Goal: Information Seeking & Learning: Learn about a topic

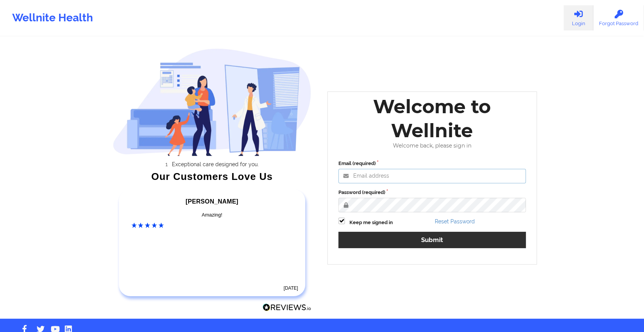
type input "[EMAIL_ADDRESS][DOMAIN_NAME]"
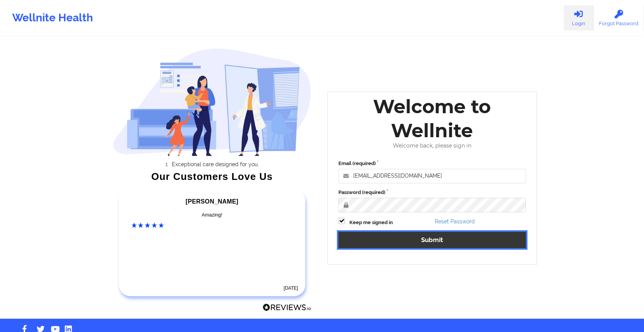
click at [406, 245] on button "Submit" at bounding box center [432, 240] width 188 height 16
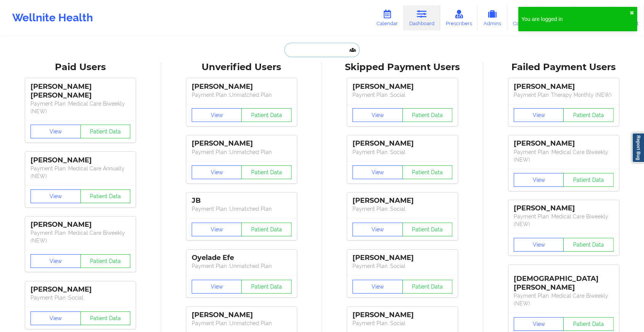
click at [295, 49] on input "text" at bounding box center [321, 50] width 75 height 14
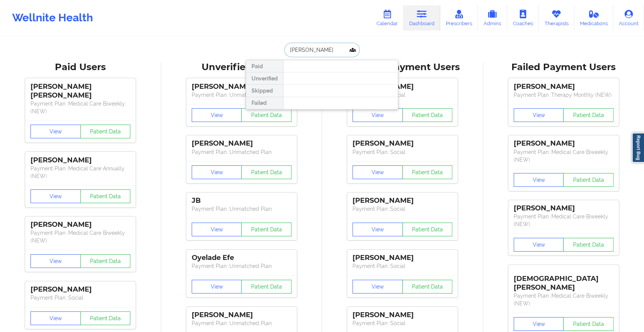
click at [319, 50] on input "[PERSON_NAME]" at bounding box center [321, 50] width 75 height 14
click at [317, 44] on input "abbigail ki" at bounding box center [321, 50] width 75 height 14
type input "abbigai"
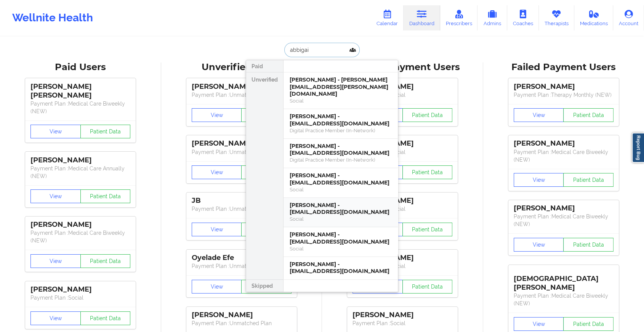
click at [311, 202] on div "[PERSON_NAME] - [EMAIL_ADDRESS][DOMAIN_NAME]" at bounding box center [341, 209] width 102 height 14
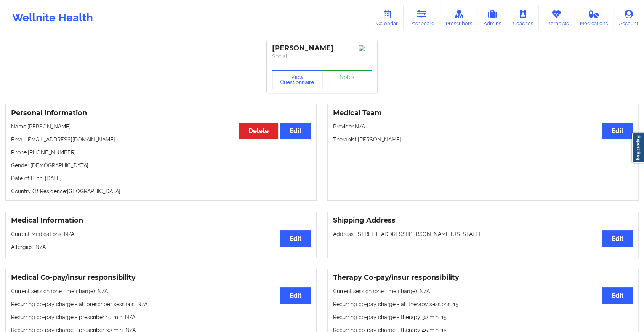
click at [338, 80] on link "Notes" at bounding box center [347, 79] width 50 height 19
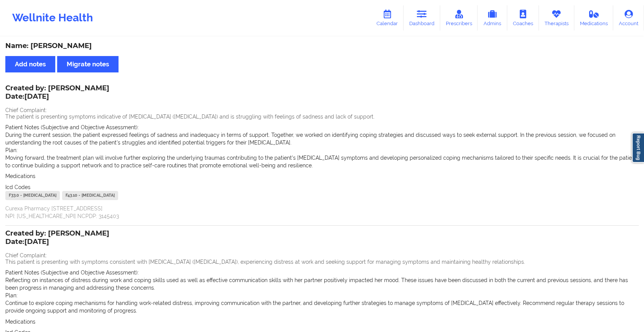
scroll to position [95, 0]
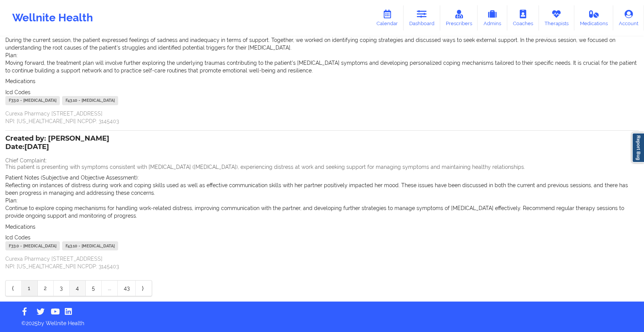
click at [85, 291] on link "4" at bounding box center [78, 288] width 16 height 15
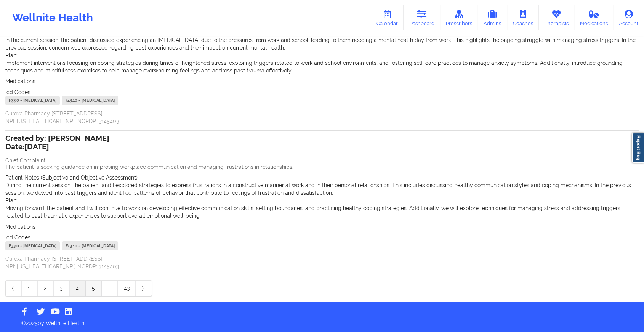
click at [95, 287] on link "5" at bounding box center [94, 288] width 16 height 15
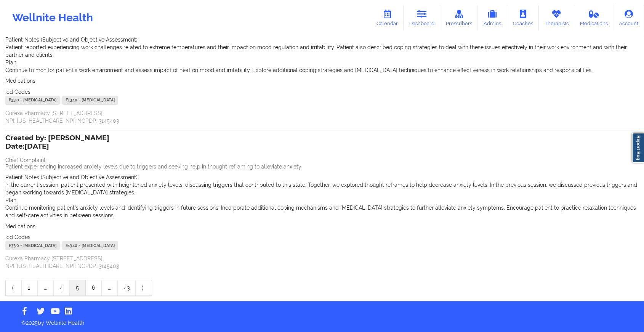
scroll to position [87, 0]
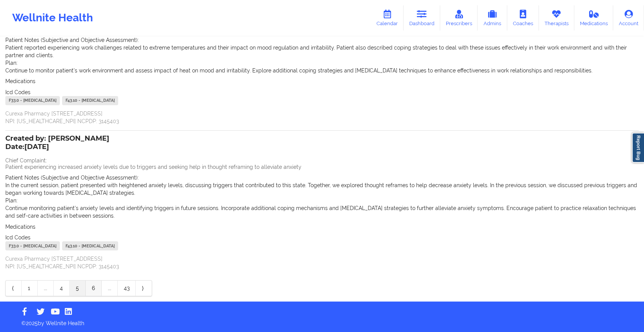
click at [94, 290] on link "6" at bounding box center [94, 288] width 16 height 15
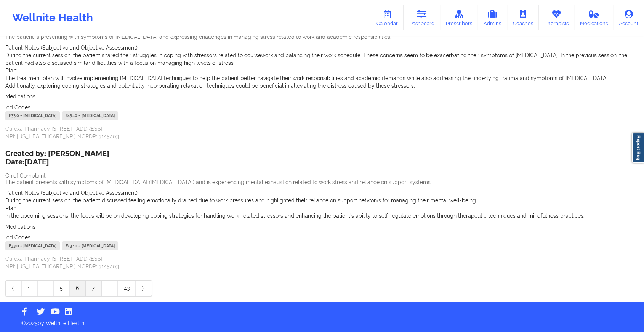
click at [93, 291] on link "7" at bounding box center [94, 288] width 16 height 15
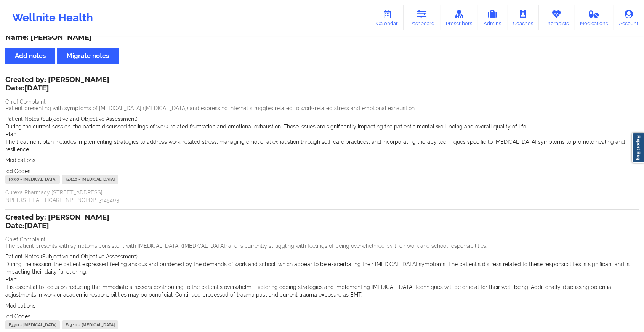
scroll to position [0, 0]
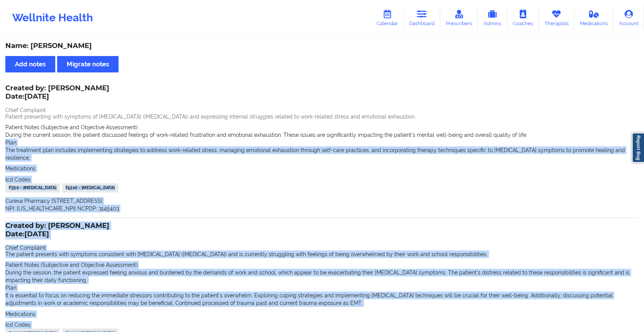
drag, startPoint x: 625, startPoint y: 136, endPoint x: 629, endPoint y: 121, distance: 15.7
click at [629, 121] on div "Created by: [PERSON_NAME] Date: [DATE] Chief Complaint: Patient presenting with…" at bounding box center [321, 149] width 633 height 127
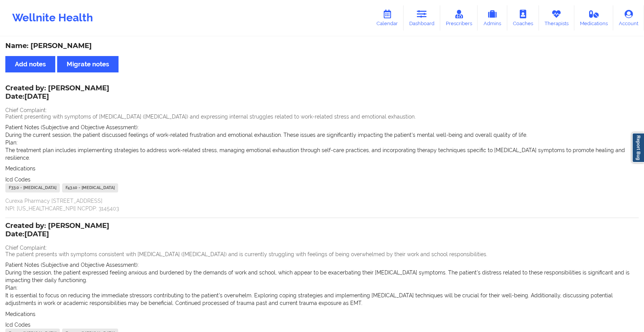
click at [538, 146] on div "Plan: The treatment plan includes implementing strategies to address work-relat…" at bounding box center [321, 150] width 633 height 23
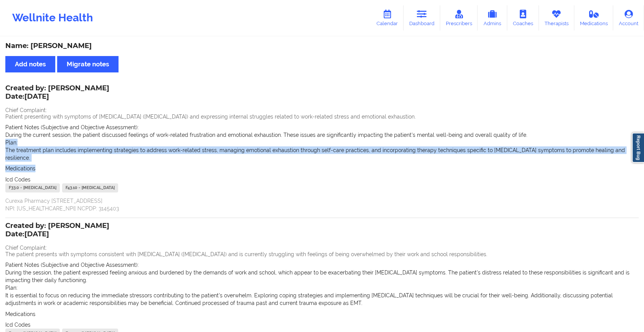
drag, startPoint x: 632, startPoint y: 164, endPoint x: 612, endPoint y: 133, distance: 36.4
click at [612, 133] on div "Created by: [PERSON_NAME] Date: [DATE] Chief Complaint: Patient presenting with…" at bounding box center [321, 149] width 633 height 127
click at [422, 8] on link "Dashboard" at bounding box center [422, 17] width 37 height 25
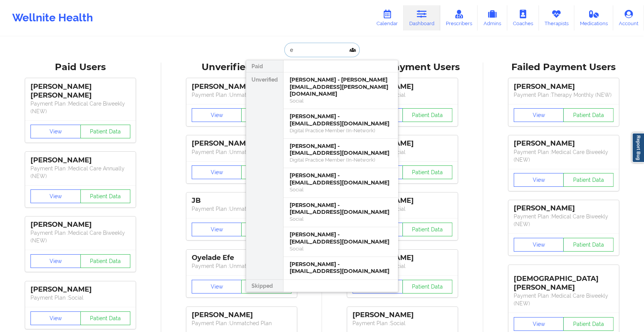
click at [292, 52] on input "e" at bounding box center [321, 50] width 75 height 14
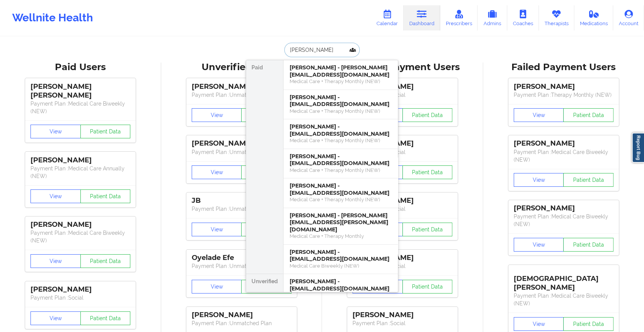
type input "[PERSON_NAME]"
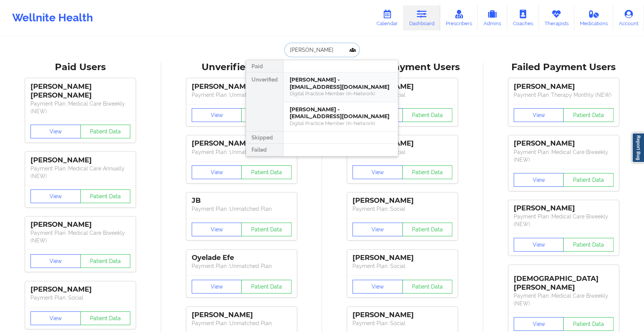
click at [327, 90] on div "Digital Practice Member (In-Network)" at bounding box center [341, 93] width 102 height 6
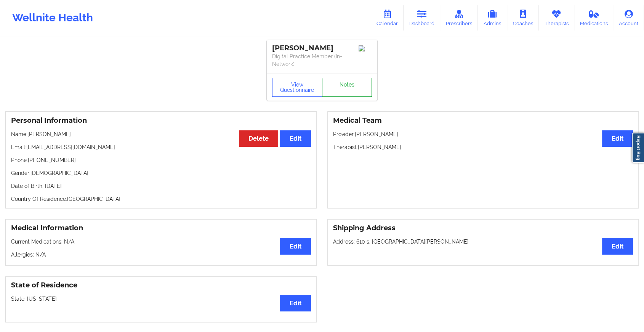
click at [364, 85] on link "Notes" at bounding box center [347, 87] width 50 height 19
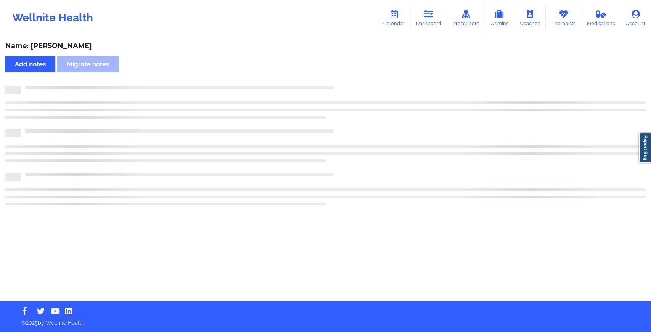
click at [364, 86] on div at bounding box center [333, 86] width 624 height 0
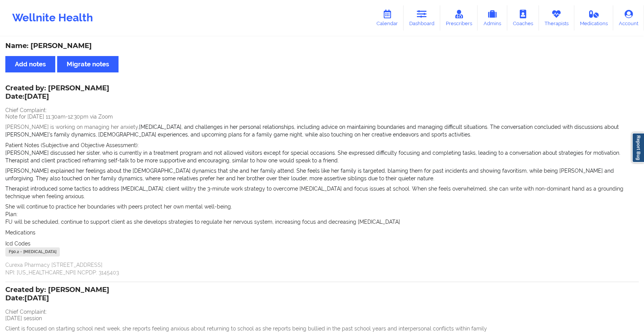
scroll to position [185, 0]
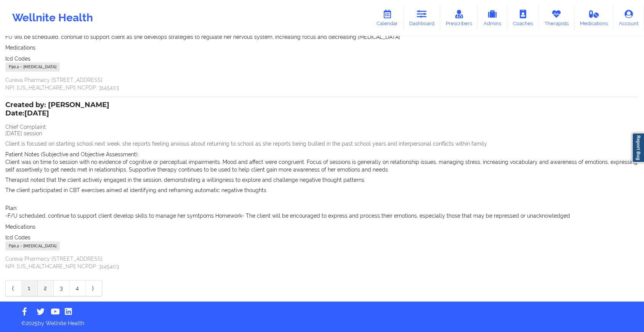
click at [42, 289] on link "2" at bounding box center [46, 288] width 16 height 15
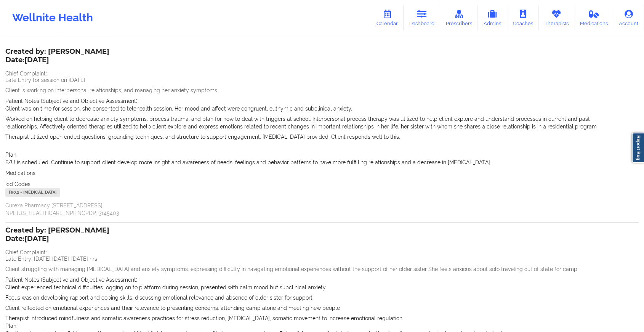
scroll to position [0, 0]
